Goal: Transaction & Acquisition: Purchase product/service

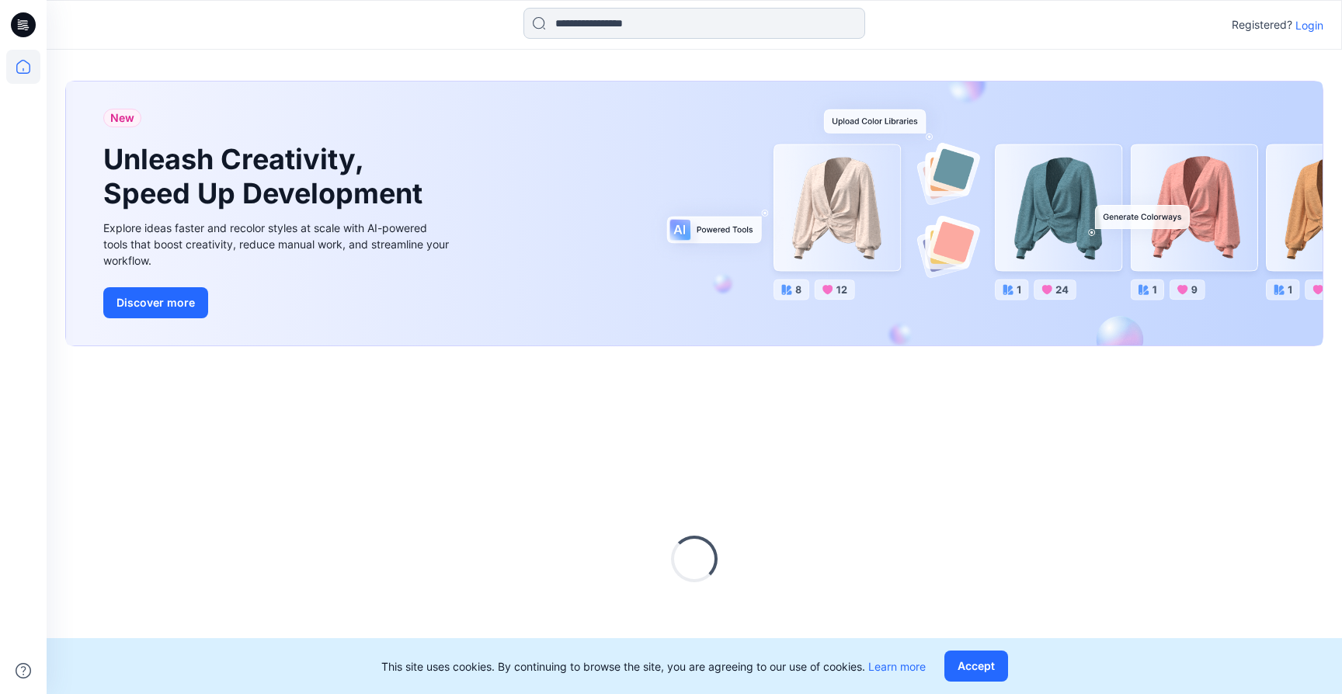
click at [628, 26] on input at bounding box center [695, 23] width 342 height 31
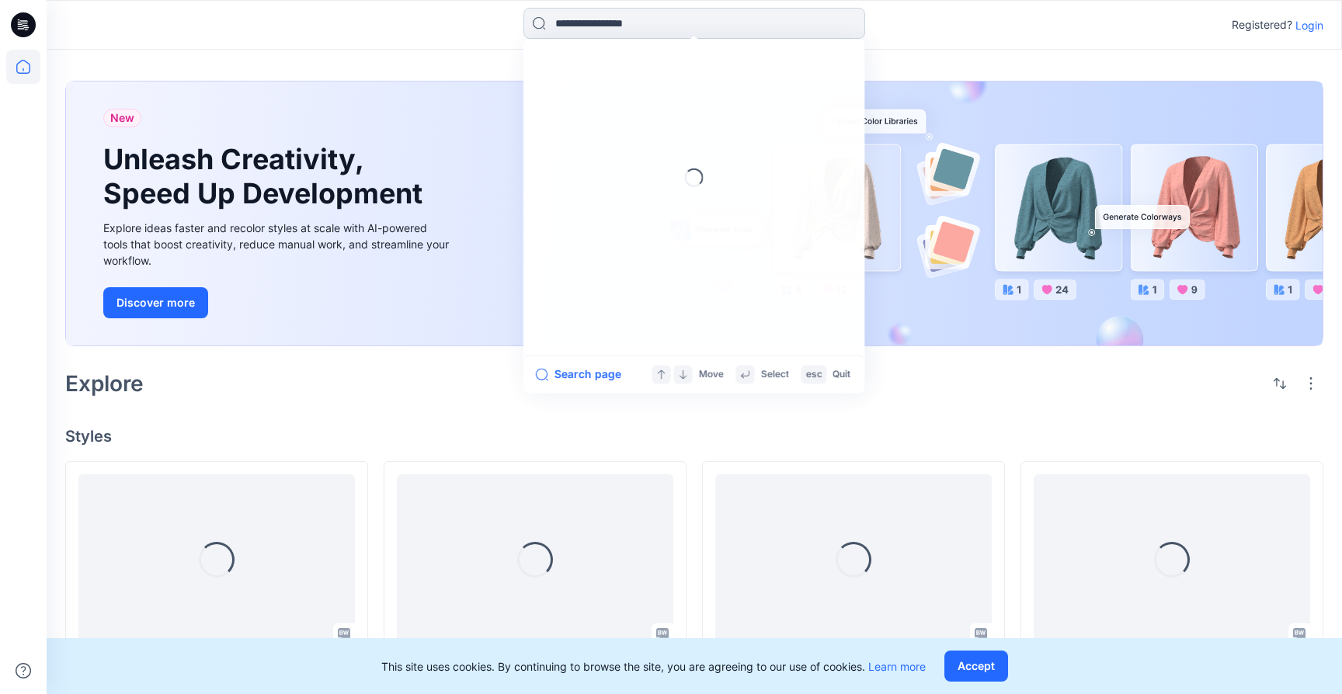
paste input "******"
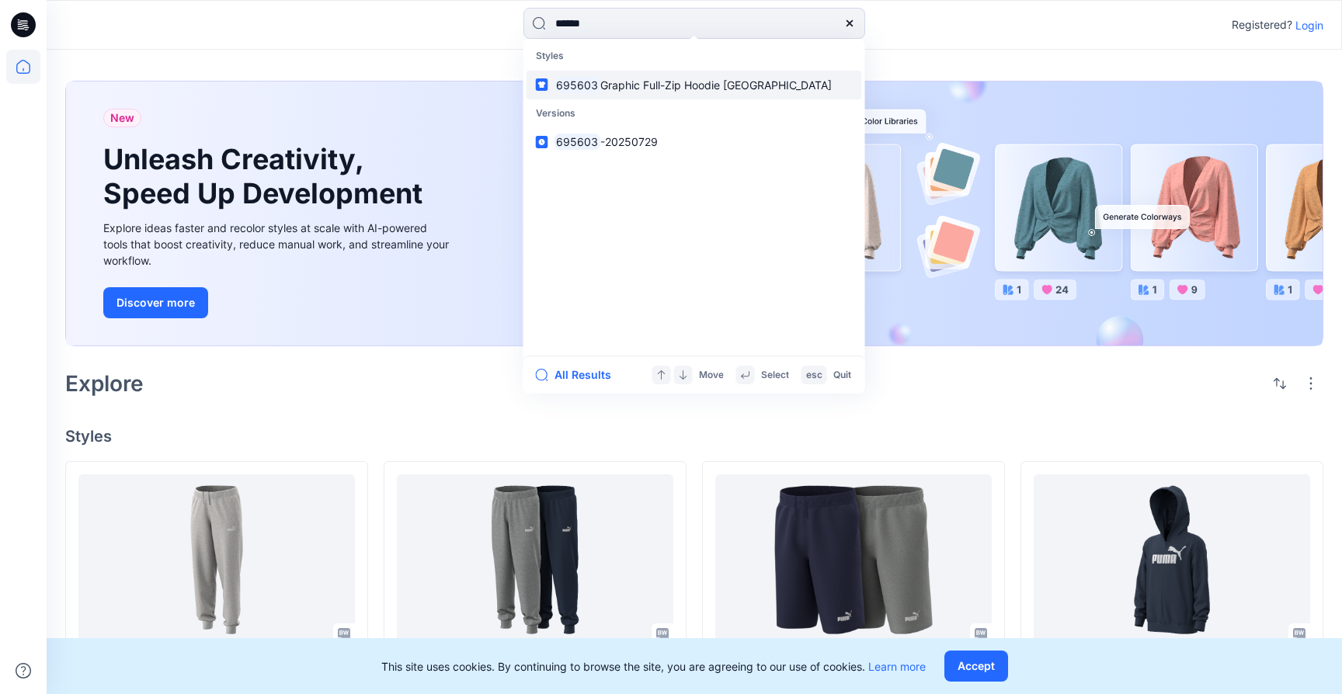
type input "******"
click at [628, 85] on span "Graphic Full-Zip Hoodie [GEOGRAPHIC_DATA]" at bounding box center [715, 84] width 231 height 13
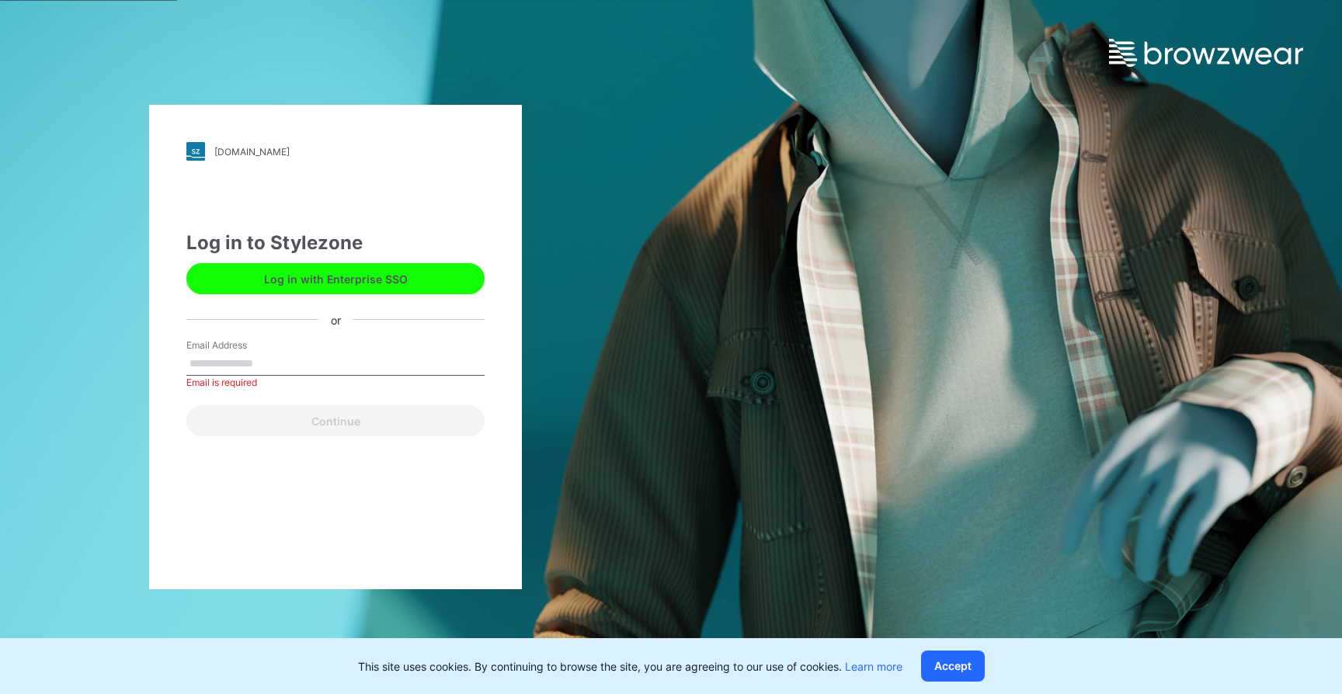
click at [300, 346] on div "Email Address Email is required" at bounding box center [335, 362] width 298 height 47
click at [299, 358] on input "Email Address" at bounding box center [335, 364] width 298 height 23
drag, startPoint x: 391, startPoint y: 276, endPoint x: 409, endPoint y: 291, distance: 23.7
click at [391, 276] on button "Log in with Enterprise SSO" at bounding box center [335, 278] width 298 height 31
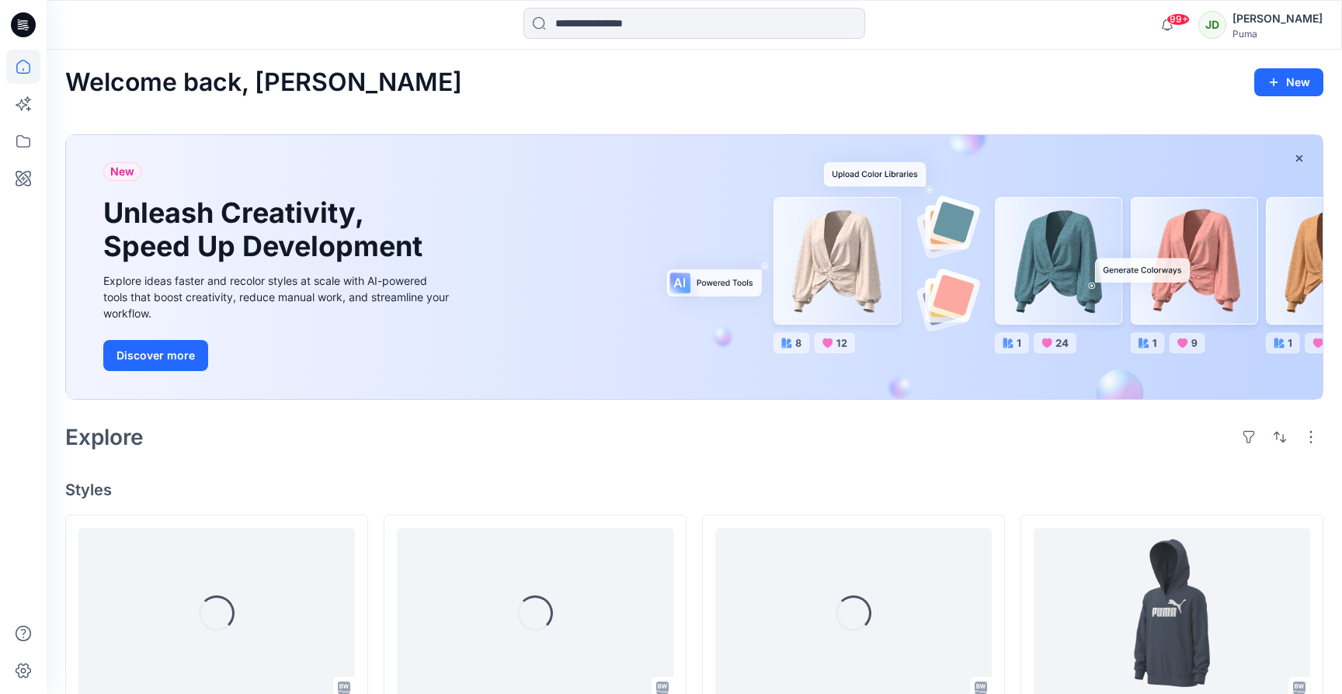
click at [698, 5] on div "99+ Notifications Leo Ma shared 696021-20250825 in AH26 MFO (Unknown) Wednesday…" at bounding box center [695, 25] width 1296 height 50
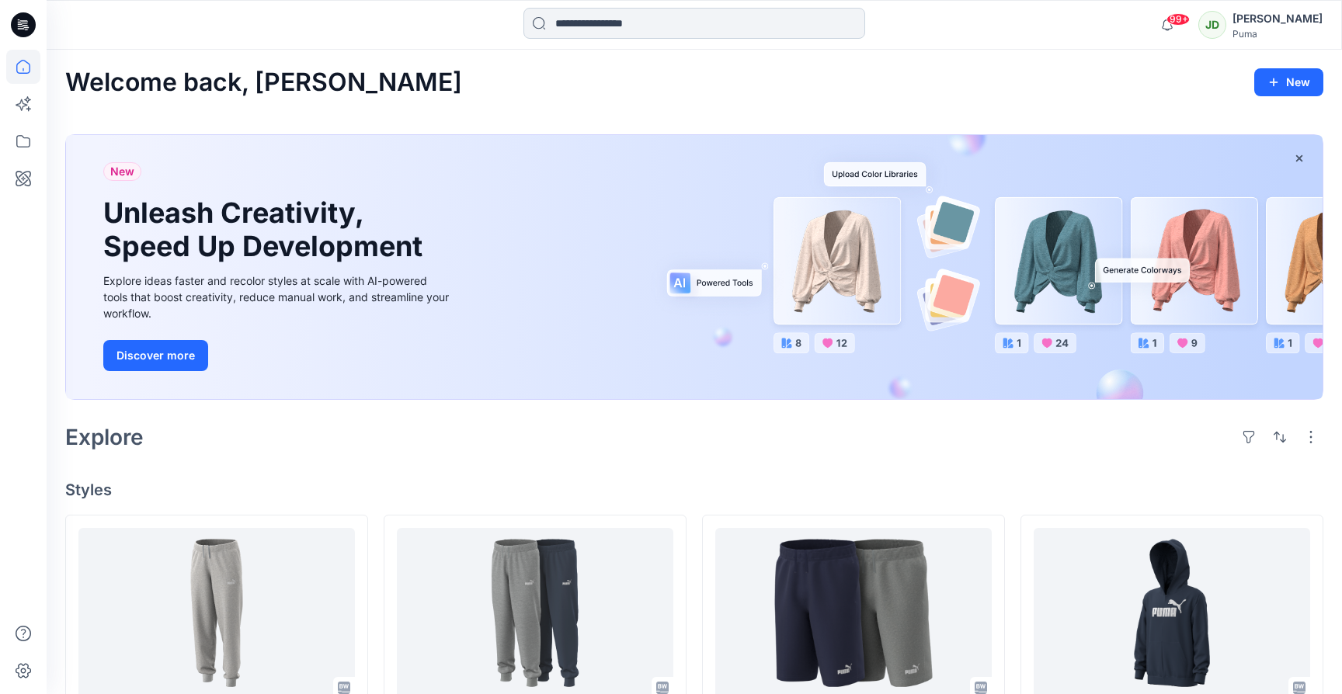
click at [697, 16] on input at bounding box center [695, 23] width 342 height 31
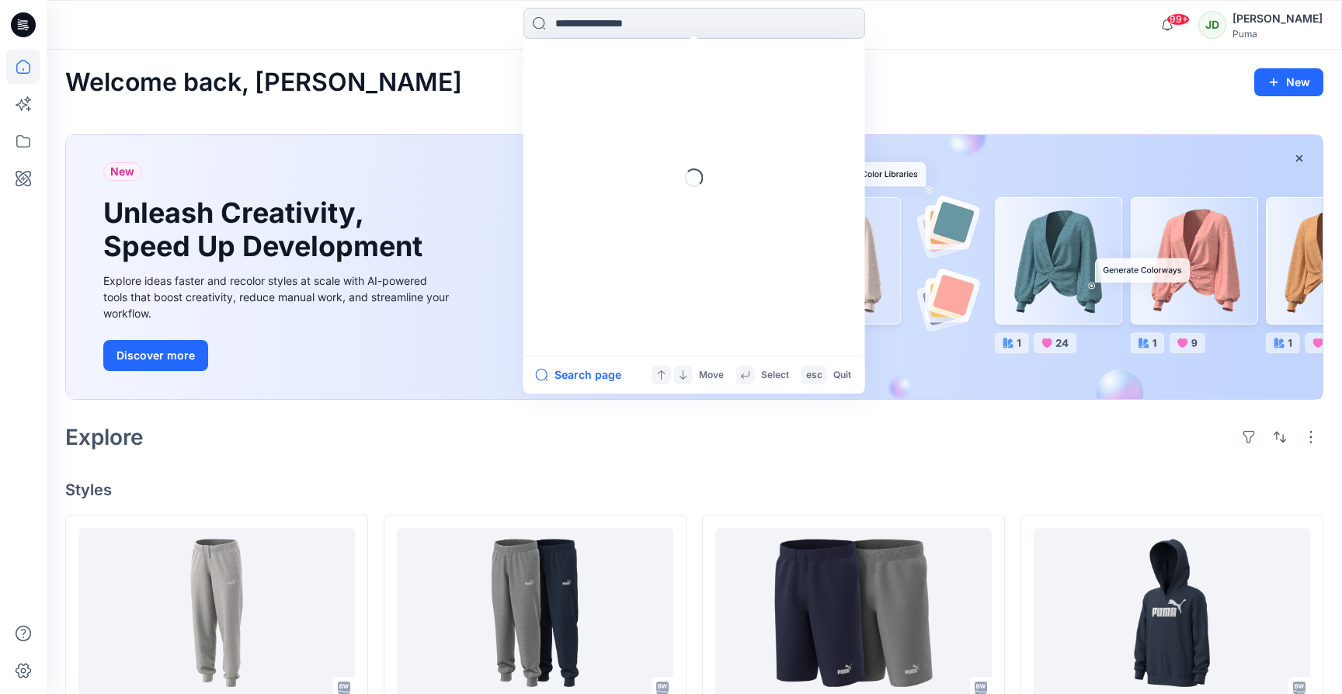
paste input "******"
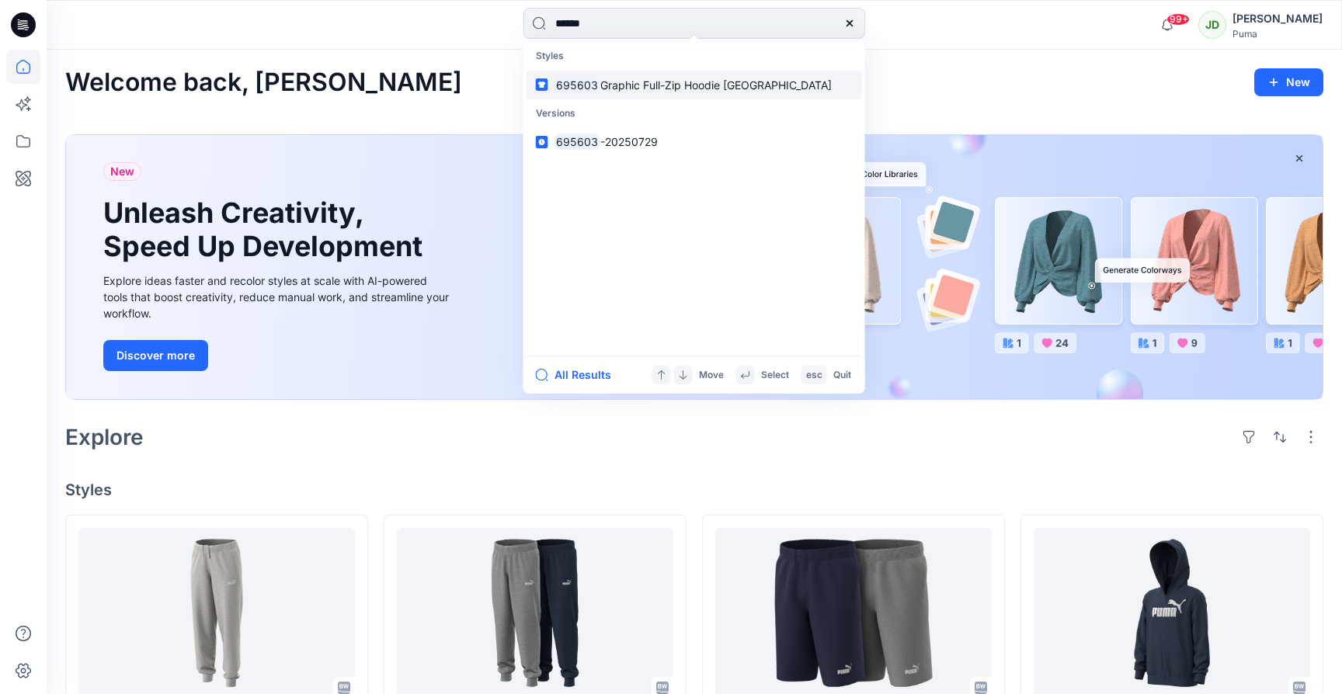
type input "******"
click at [686, 83] on span "Graphic Full-Zip Hoodie [GEOGRAPHIC_DATA]" at bounding box center [715, 84] width 231 height 13
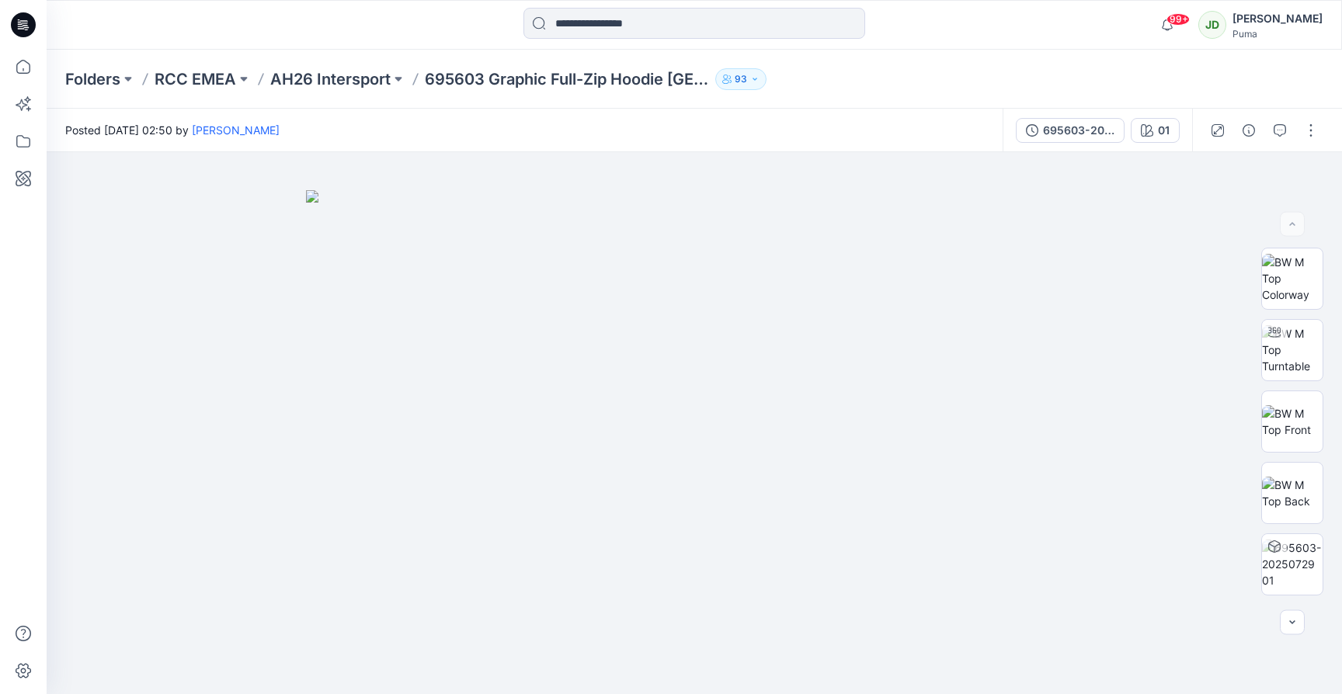
click at [1160, 130] on div "01" at bounding box center [1164, 130] width 12 height 17
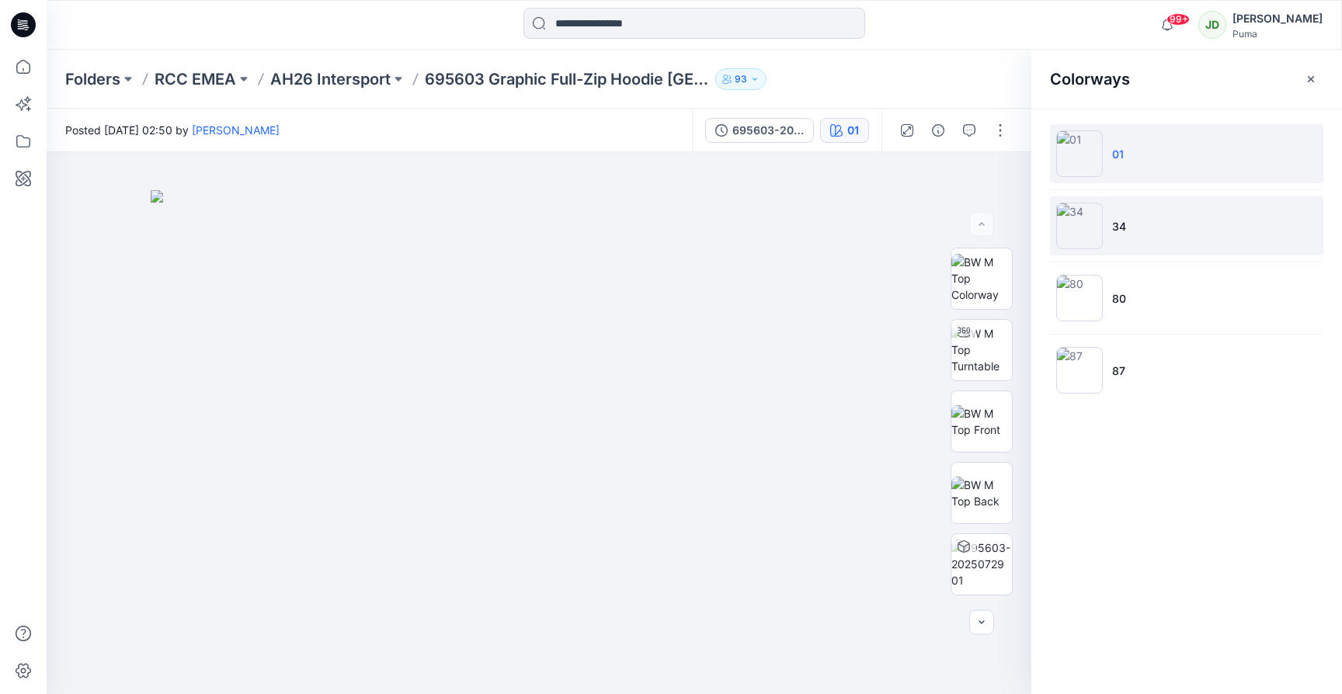
click at [1189, 226] on li "34" at bounding box center [1186, 226] width 273 height 59
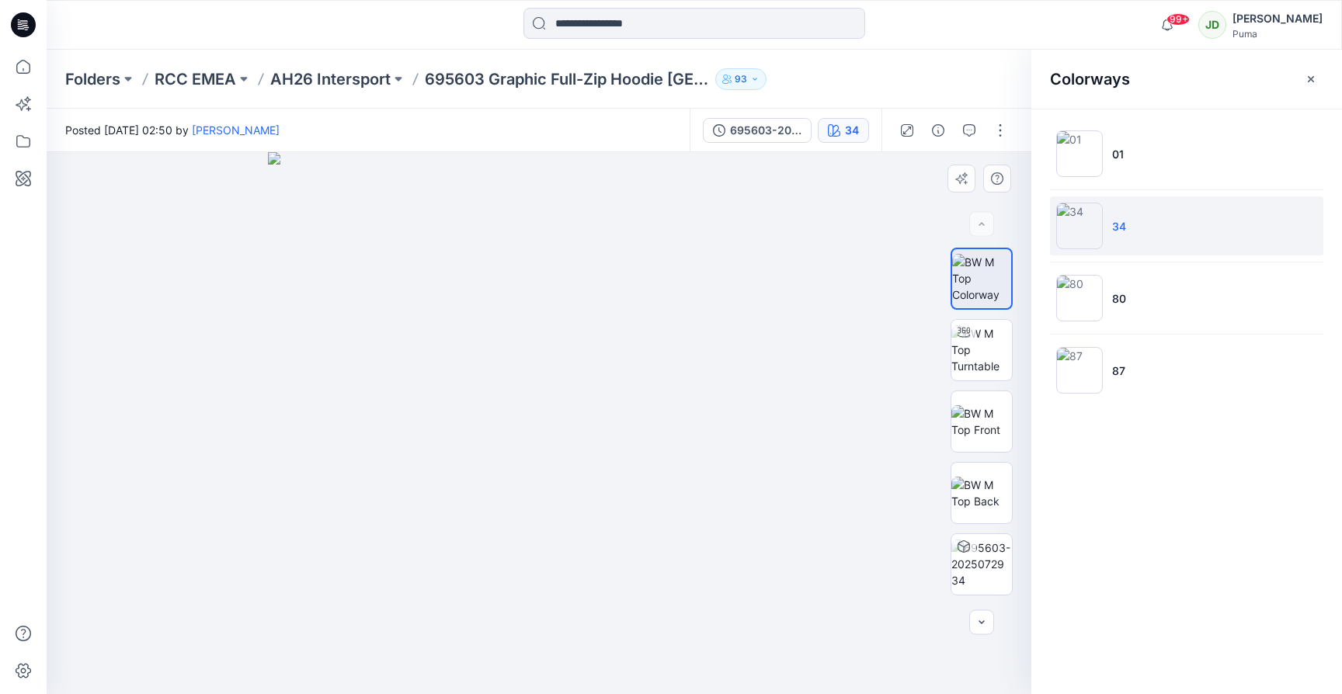
drag, startPoint x: 1313, startPoint y: 77, endPoint x: 1242, endPoint y: 277, distance: 212.0
click at [1313, 77] on icon "button" at bounding box center [1311, 79] width 12 height 12
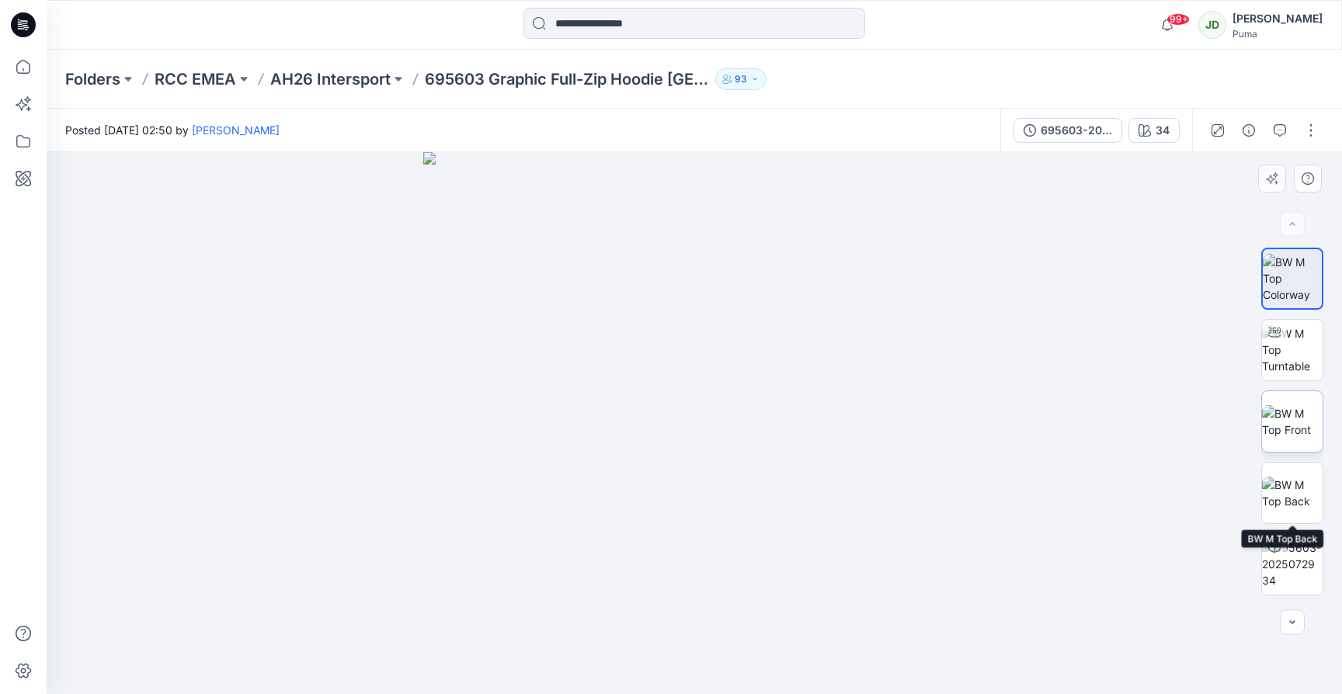
click at [1284, 417] on img at bounding box center [1292, 421] width 61 height 33
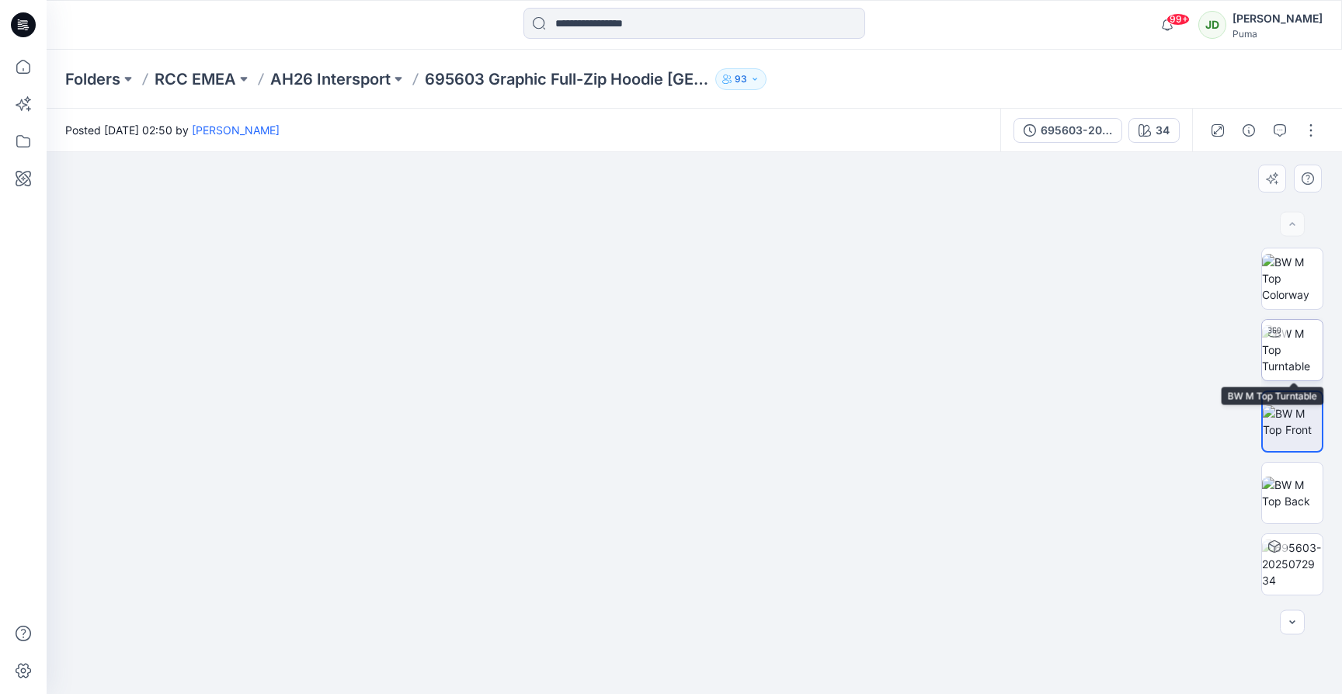
click at [1295, 366] on img at bounding box center [1292, 349] width 61 height 49
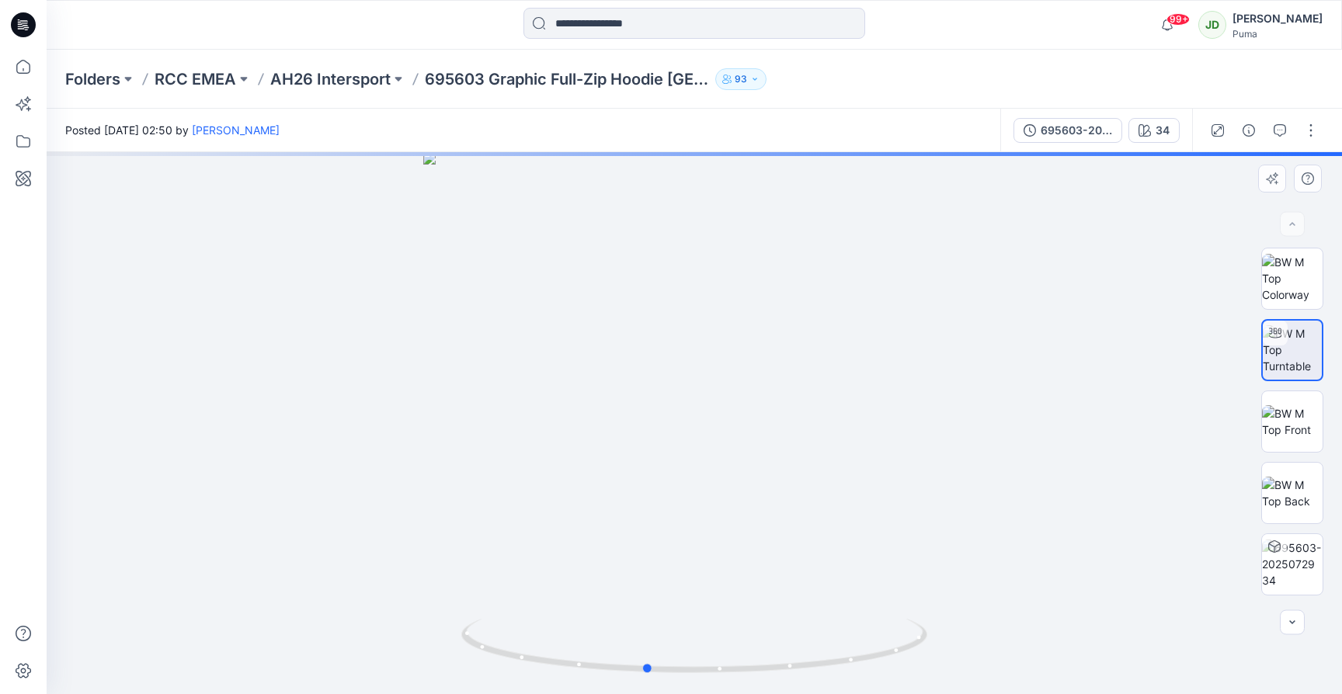
drag, startPoint x: 764, startPoint y: 449, endPoint x: 739, endPoint y: 447, distance: 24.9
click at [733, 449] on div at bounding box center [695, 423] width 1296 height 542
click at [1176, 134] on button "34" at bounding box center [1154, 130] width 51 height 25
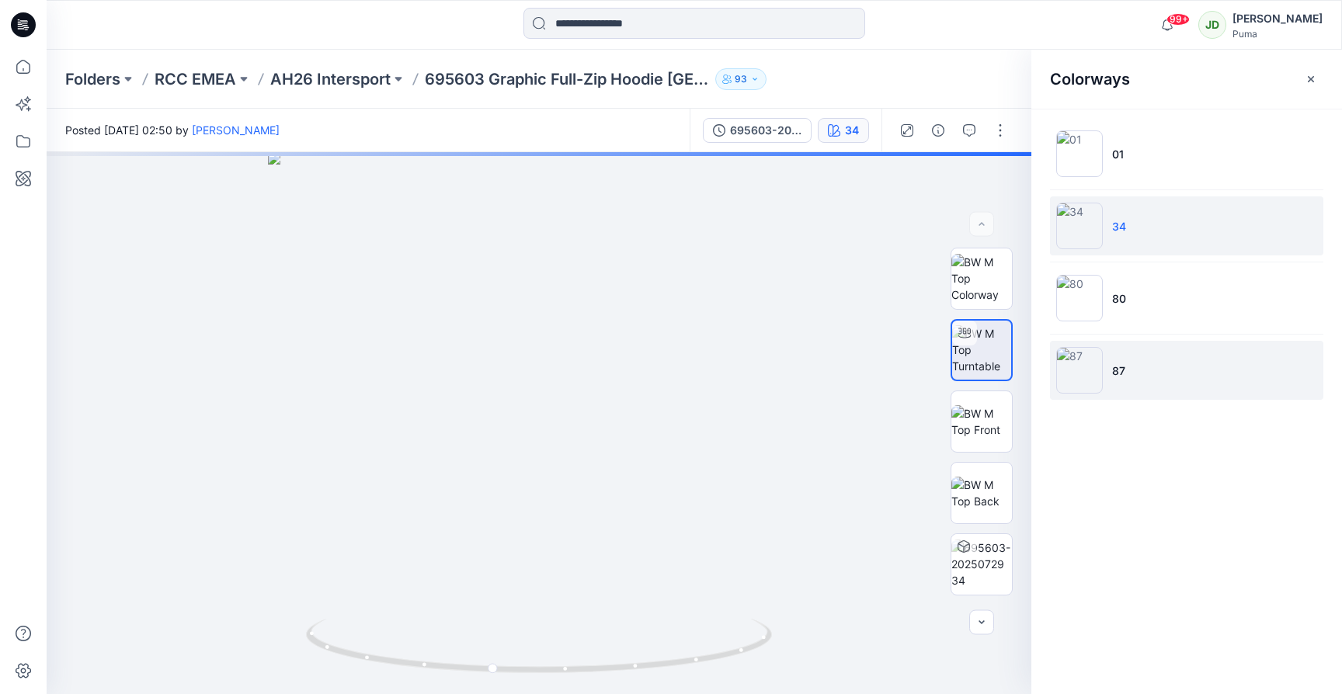
click at [1136, 391] on li "87" at bounding box center [1186, 370] width 273 height 59
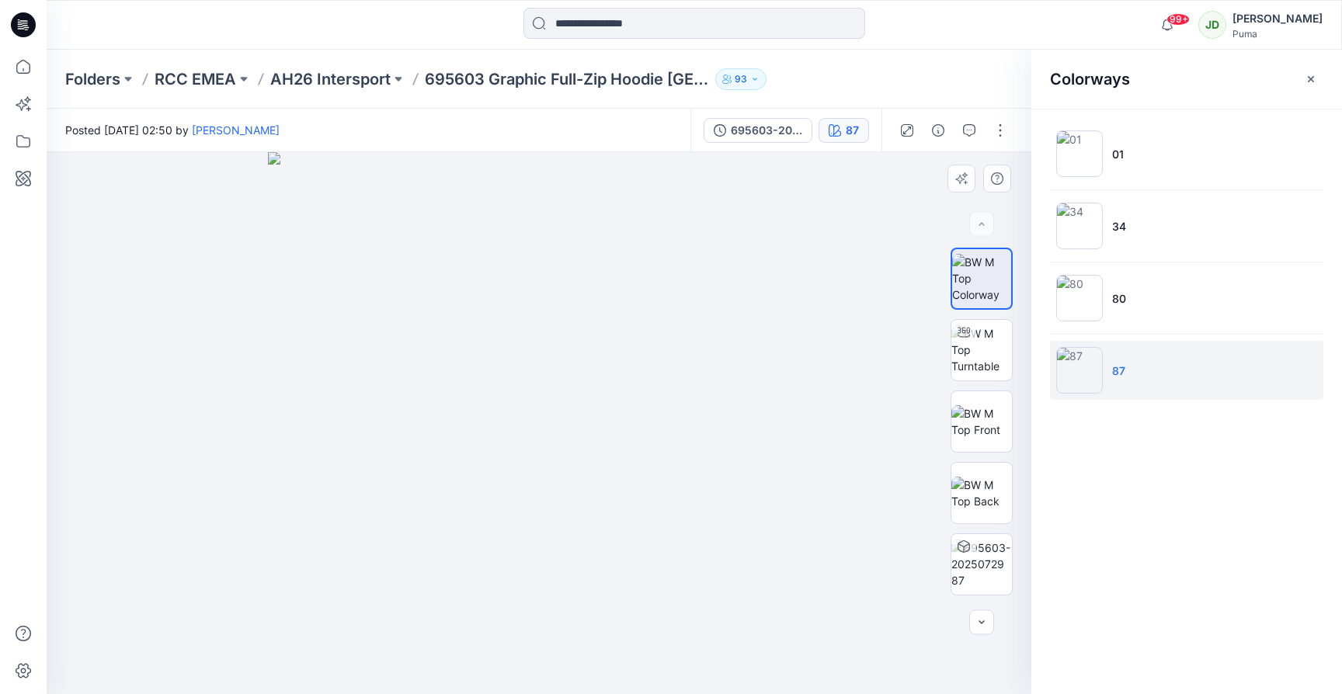
drag, startPoint x: 1307, startPoint y: 77, endPoint x: 1128, endPoint y: 197, distance: 216.1
click at [1307, 77] on icon "button" at bounding box center [1311, 79] width 12 height 12
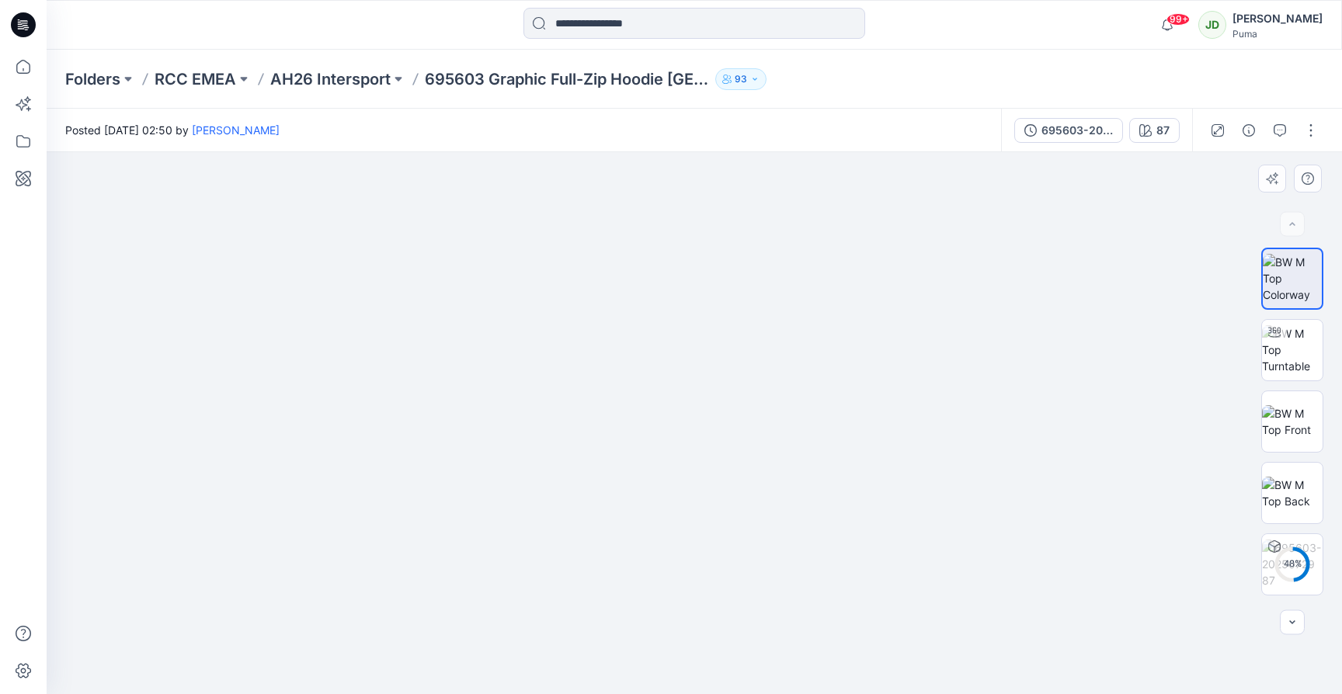
drag, startPoint x: 760, startPoint y: 397, endPoint x: 756, endPoint y: 380, distance: 17.5
click at [755, 373] on img at bounding box center [694, 364] width 777 height 659
drag, startPoint x: 1295, startPoint y: 430, endPoint x: 1286, endPoint y: 438, distance: 12.1
click at [1295, 430] on img at bounding box center [1292, 421] width 61 height 33
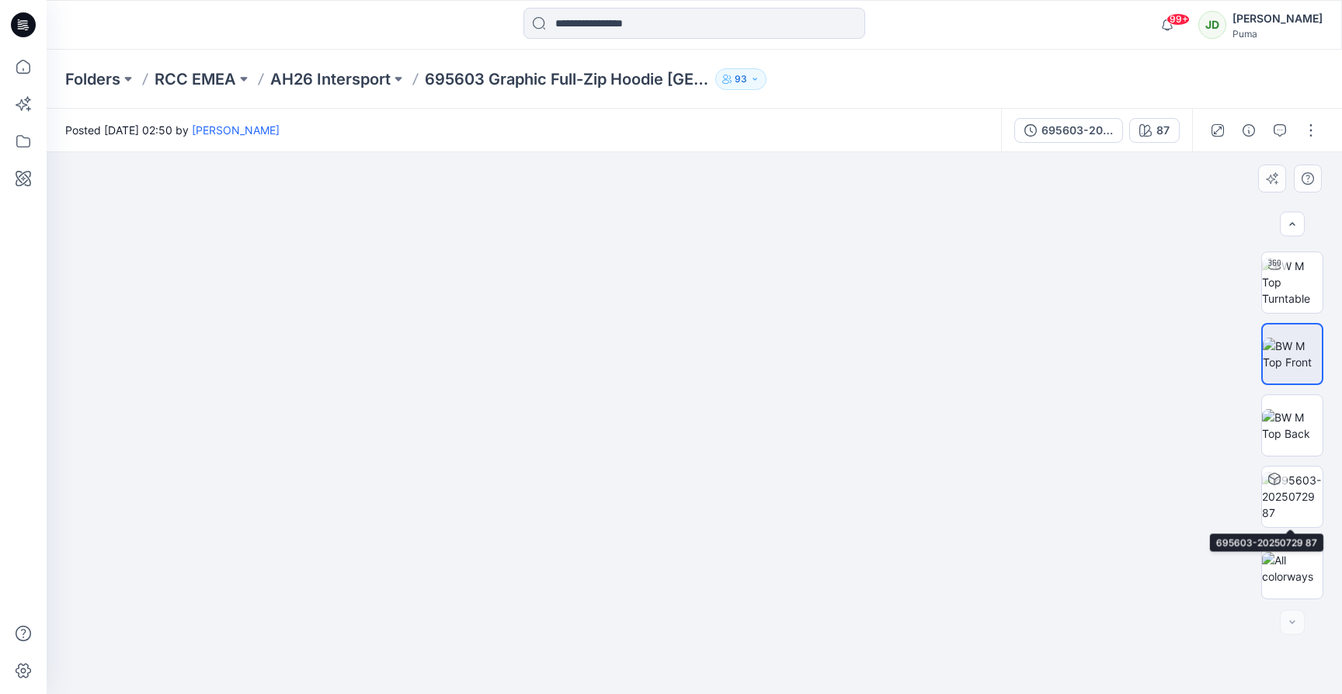
drag, startPoint x: 1305, startPoint y: 506, endPoint x: 851, endPoint y: 513, distance: 453.7
click at [1305, 506] on img at bounding box center [1292, 496] width 61 height 49
